Goal: Task Accomplishment & Management: Manage account settings

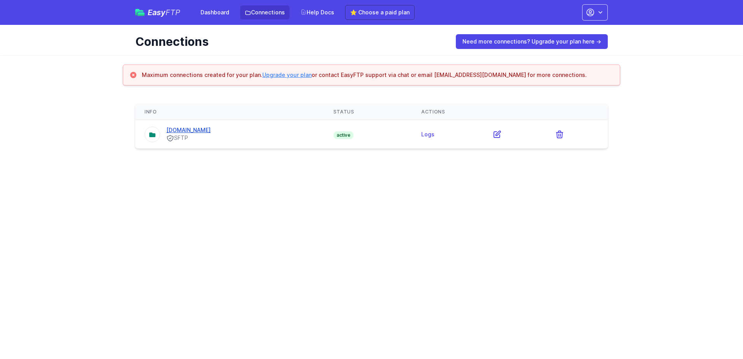
click at [200, 129] on link "[DOMAIN_NAME]" at bounding box center [188, 130] width 44 height 7
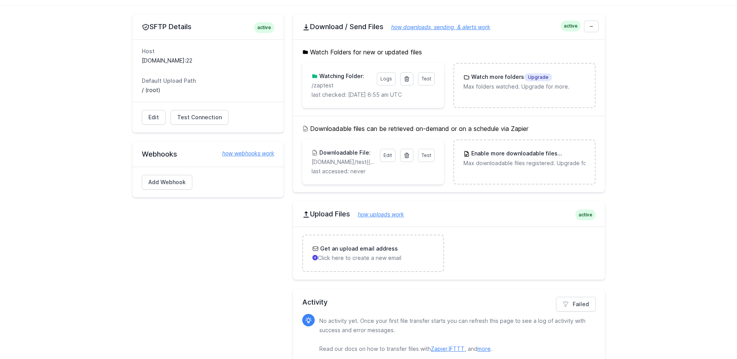
scroll to position [74, 0]
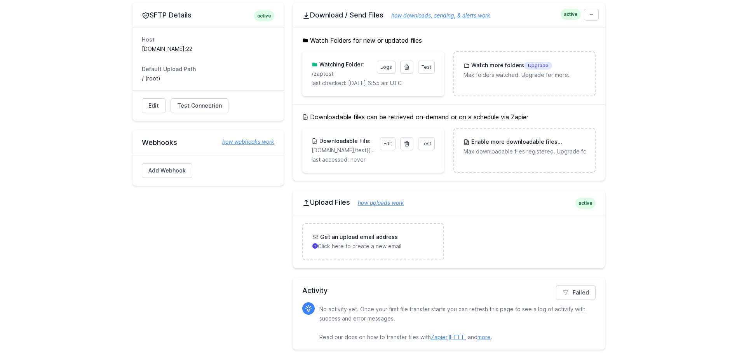
click at [399, 202] on link "how uploads work" at bounding box center [377, 202] width 54 height 7
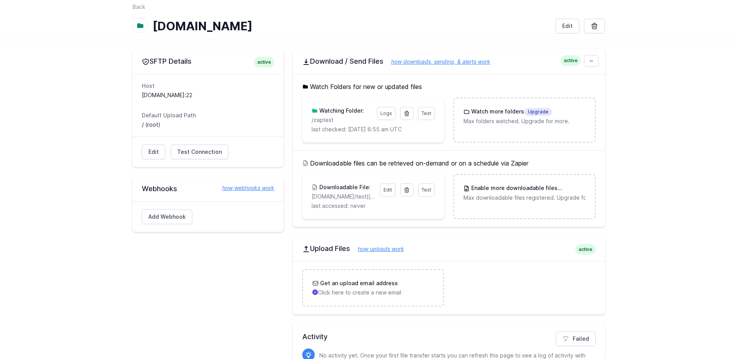
scroll to position [0, 0]
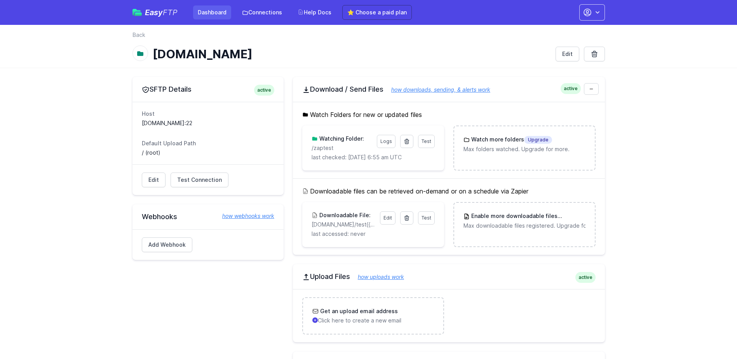
click at [204, 13] on link "Dashboard" at bounding box center [212, 12] width 38 height 14
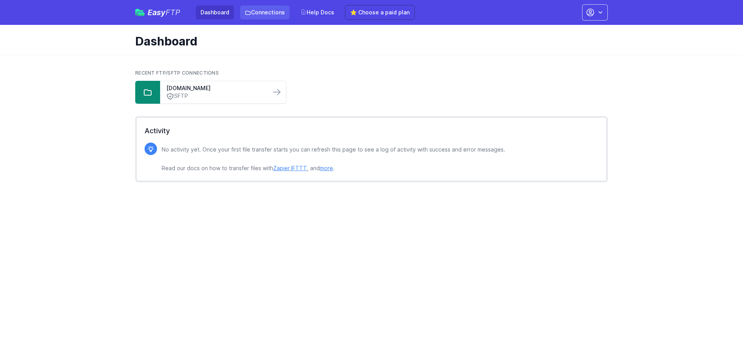
click at [266, 11] on link "Connections" at bounding box center [264, 12] width 49 height 14
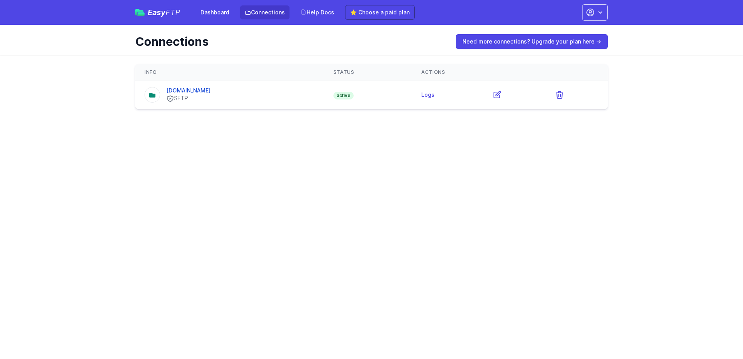
click at [198, 92] on link "[DOMAIN_NAME]" at bounding box center [188, 90] width 44 height 7
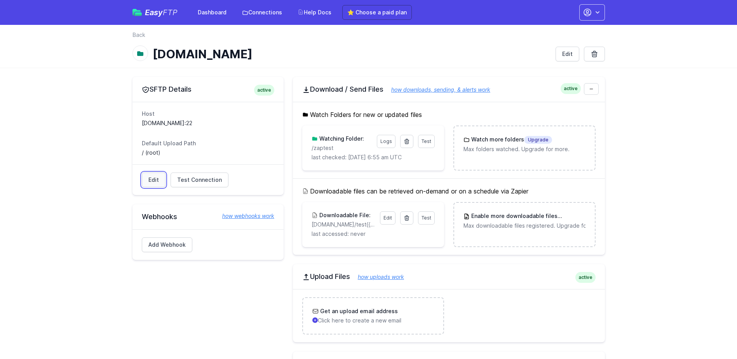
click at [148, 181] on link "Edit" at bounding box center [154, 179] width 24 height 15
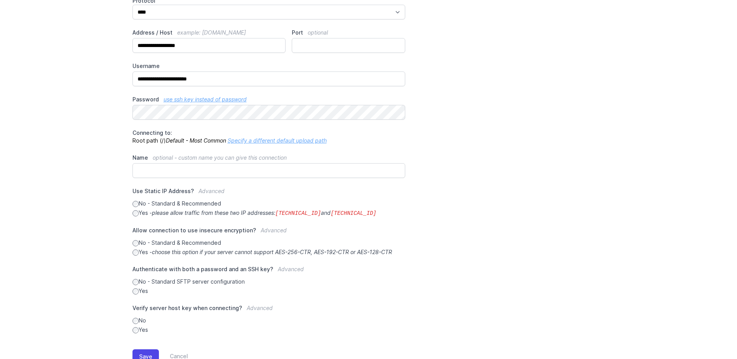
scroll to position [106, 0]
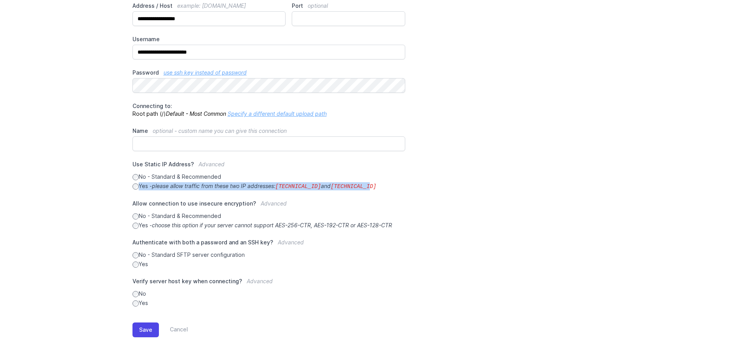
drag, startPoint x: 393, startPoint y: 190, endPoint x: 139, endPoint y: 184, distance: 254.1
click at [139, 184] on div "**********" at bounding box center [368, 138] width 472 height 337
copy label "Yes - please allow traffic from these two IP addresses: 34.238.108.61 and 34.23…"
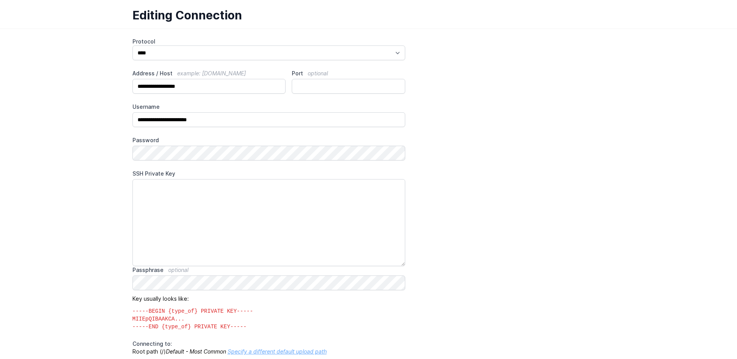
scroll to position [39, 0]
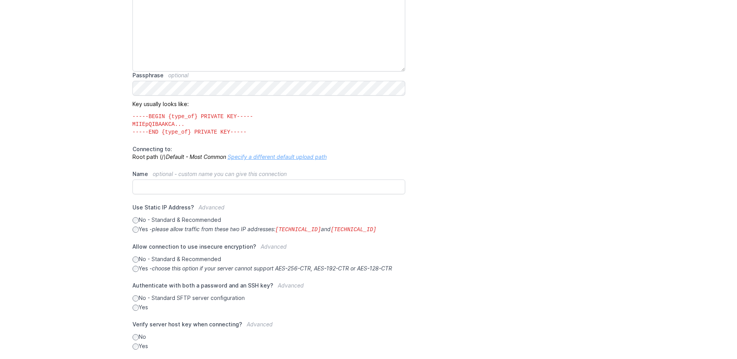
click at [154, 297] on label "No - Standard SFTP server configuration" at bounding box center [268, 298] width 273 height 8
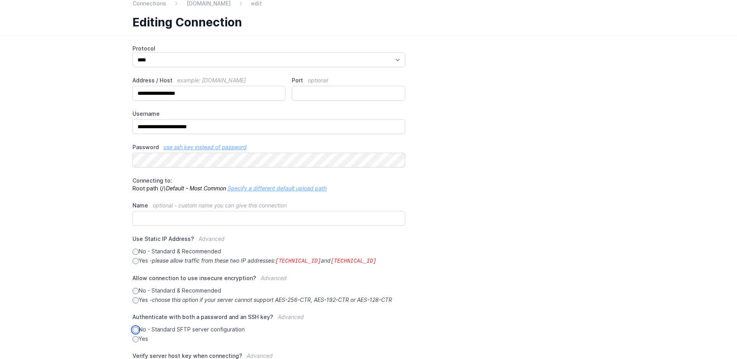
scroll to position [106, 0]
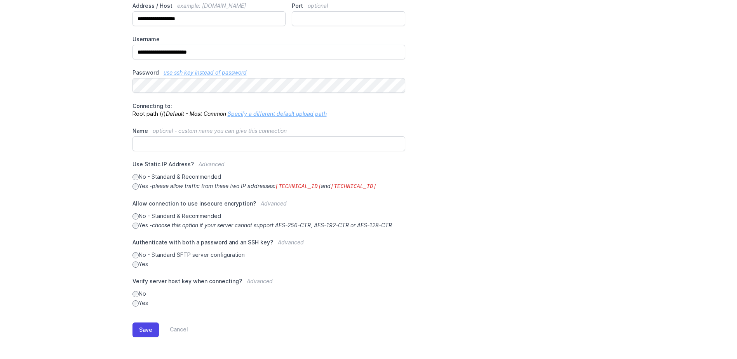
click at [190, 184] on icon "please allow traffic from these two IP addresses: 34.238.108.61 and 34.239.17.55" at bounding box center [264, 186] width 225 height 7
click at [190, 176] on label "No - Standard & Recommended" at bounding box center [268, 177] width 273 height 8
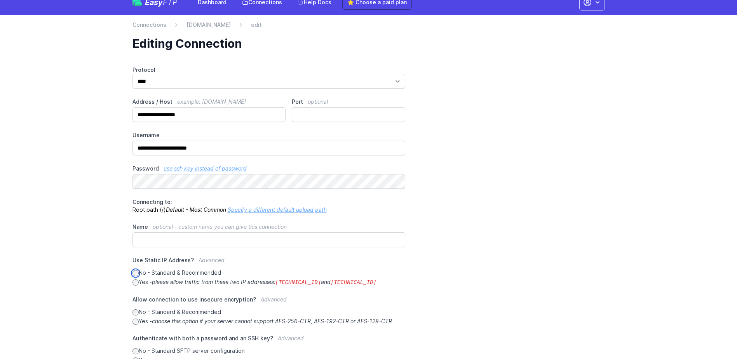
scroll to position [0, 0]
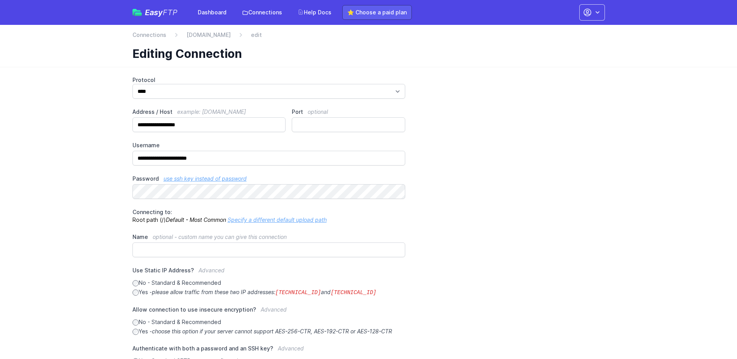
click at [351, 13] on link "⭐ Choose a paid plan" at bounding box center [377, 12] width 70 height 15
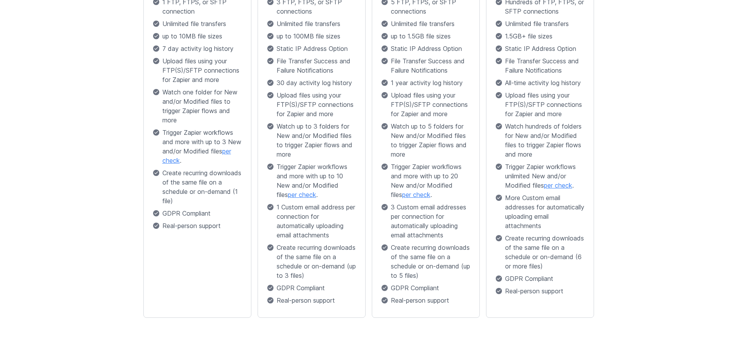
scroll to position [258, 0]
